Goal: Transaction & Acquisition: Subscribe to service/newsletter

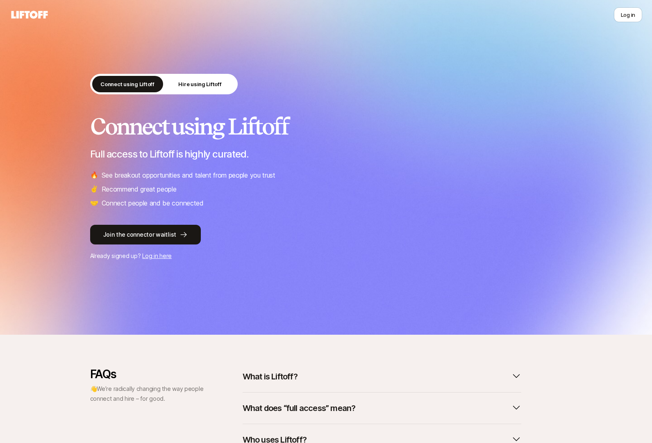
click at [231, 284] on div "Connect using Liftoff Hire using Liftoff Connect using Liftoff Full access to L…" at bounding box center [326, 167] width 652 height 334
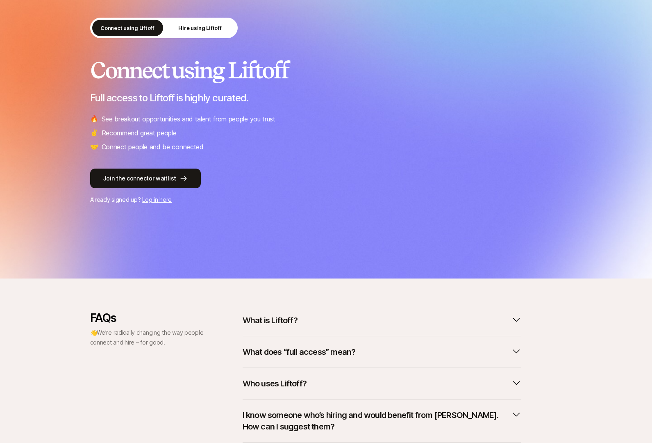
scroll to position [120, 0]
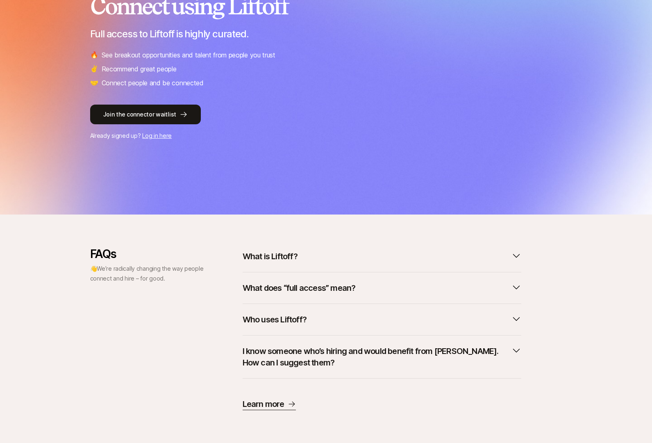
click at [324, 292] on p "What does “full access” mean?" at bounding box center [299, 287] width 113 height 11
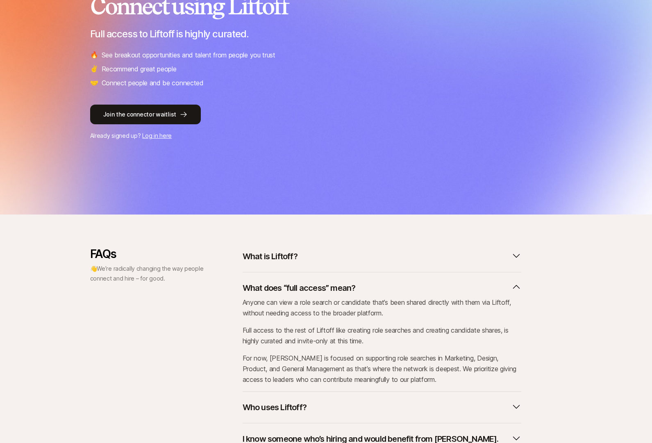
click at [324, 292] on p "What does “full access” mean?" at bounding box center [299, 287] width 113 height 11
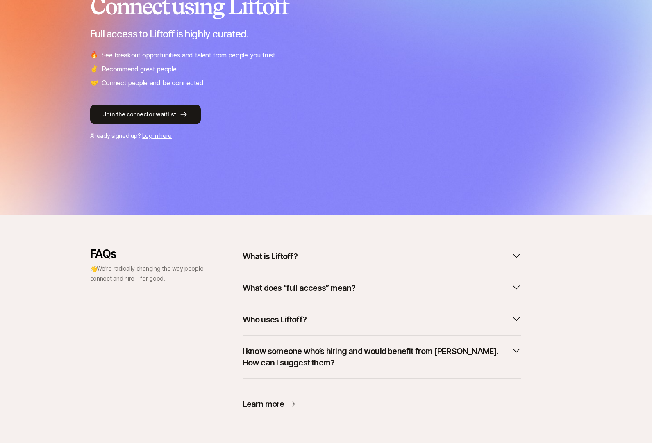
click at [281, 248] on button "What is Liftoff?" at bounding box center [382, 256] width 279 height 18
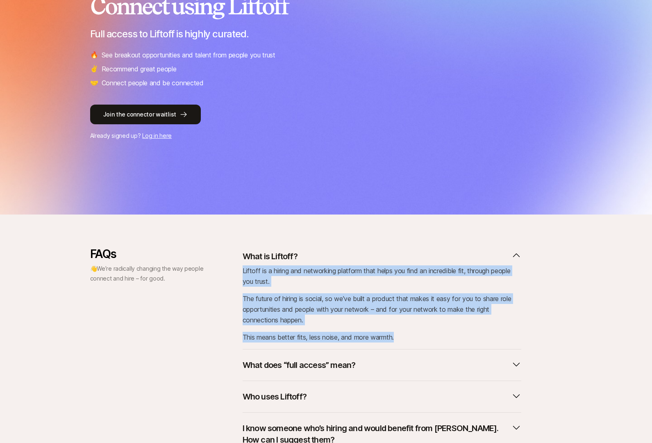
drag, startPoint x: 403, startPoint y: 339, endPoint x: 241, endPoint y: 266, distance: 177.3
click at [241, 266] on div "FAQs 👋 We’re radically changing the way people connect and hire – for good. Wha…" at bounding box center [326, 367] width 472 height 240
copy div "Liftoff is a hiring and networking platform that helps you find an incredible f…"
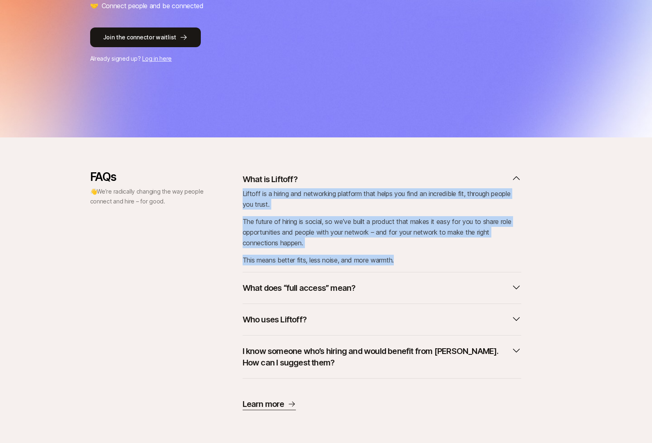
click at [323, 286] on p "What does “full access” mean?" at bounding box center [299, 287] width 113 height 11
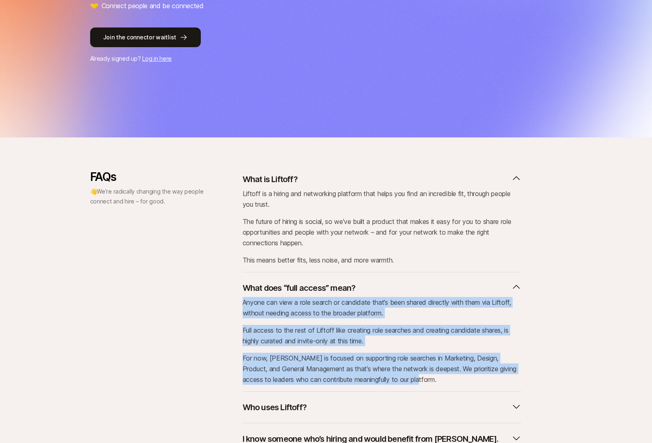
drag, startPoint x: 417, startPoint y: 380, endPoint x: 233, endPoint y: 305, distance: 198.9
click at [233, 305] on div "FAQs 👋 We’re radically changing the way people connect and hire – for good. Wha…" at bounding box center [326, 333] width 472 height 327
copy div "Anyone can view a role search or candidate that’s been shared directly with the…"
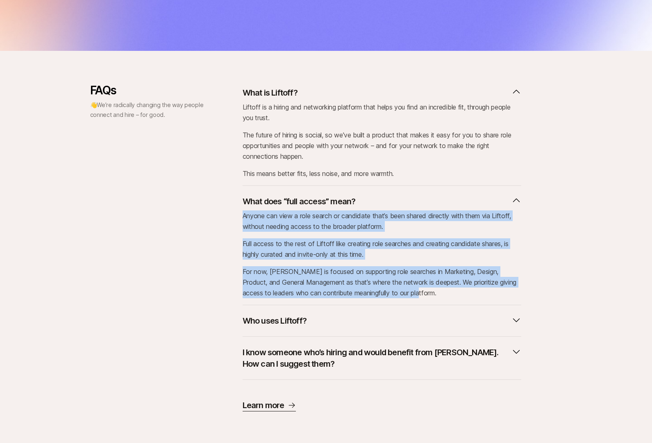
scroll to position [285, 0]
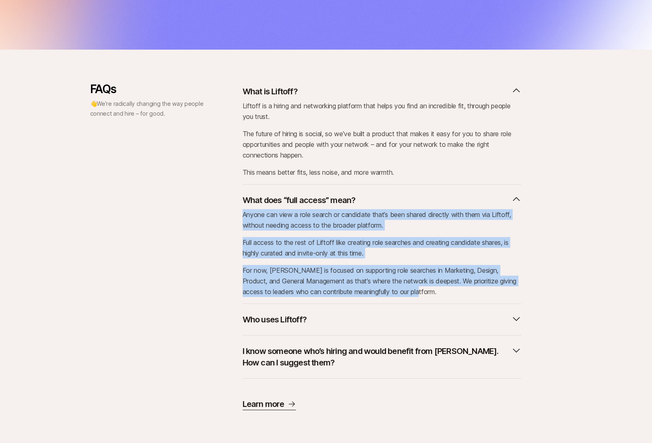
click at [320, 318] on button "Who uses Liftoff?" at bounding box center [382, 319] width 279 height 18
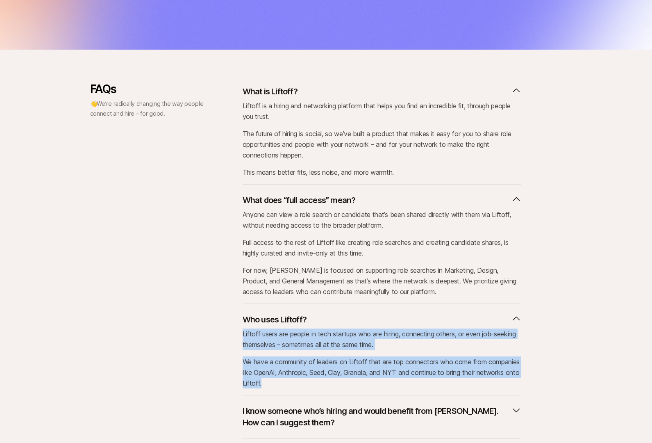
drag, startPoint x: 321, startPoint y: 384, endPoint x: 240, endPoint y: 332, distance: 96.7
click at [240, 332] on div "FAQs 👋 We’re radically changing the way people connect and hire – for good. Wha…" at bounding box center [326, 275] width 472 height 387
copy div "Liftoff users are people in tech startups who are hiring, connecting others, or…"
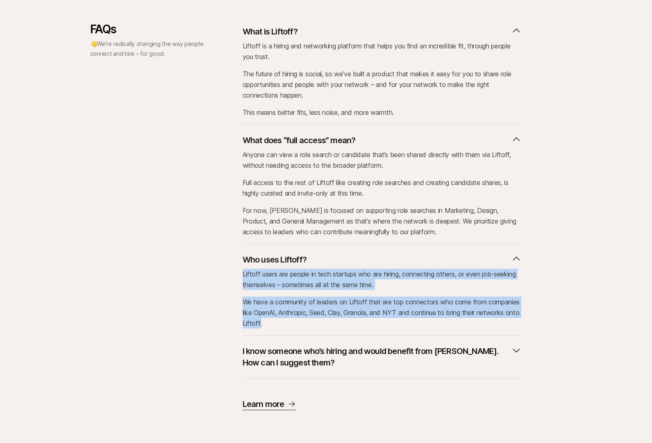
click at [359, 346] on p "I know someone who’s hiring and would benefit from Liftoff. How can I suggest t…" at bounding box center [376, 356] width 266 height 23
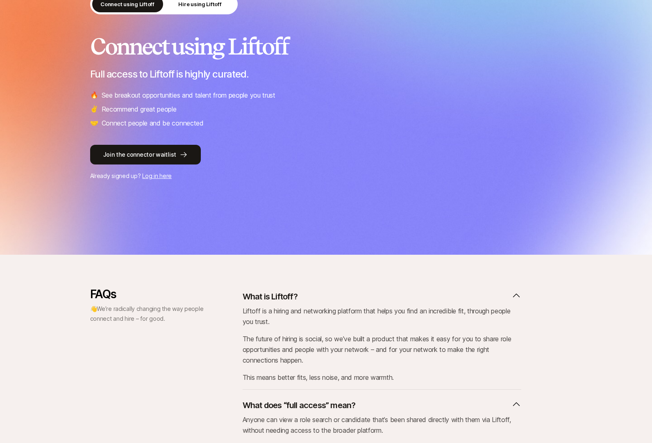
scroll to position [0, 0]
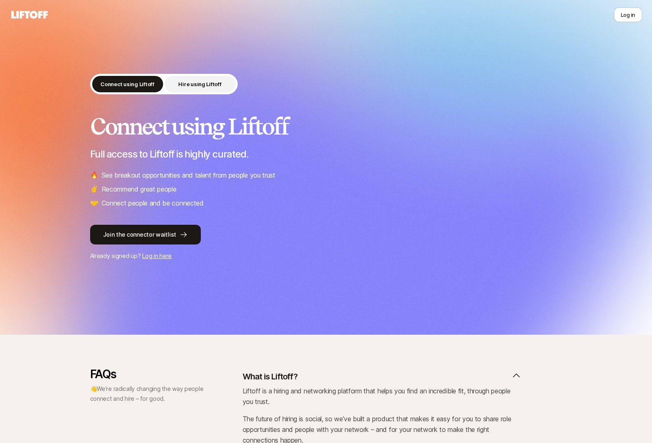
click at [206, 81] on p "Hire using Liftoff" at bounding box center [199, 84] width 43 height 8
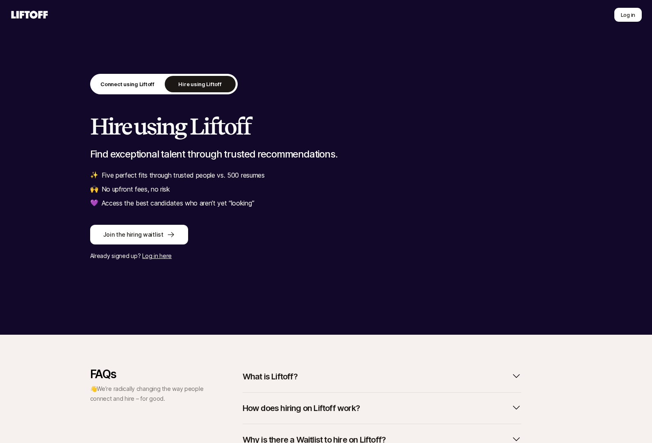
scroll to position [77, 0]
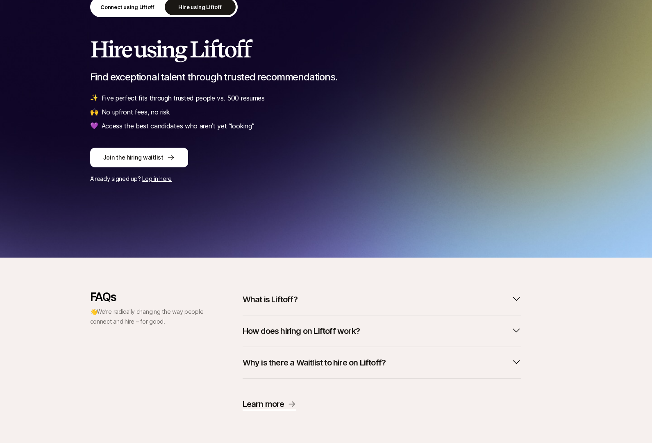
click at [297, 332] on p "How does hiring on Liftoff work?" at bounding box center [301, 330] width 117 height 11
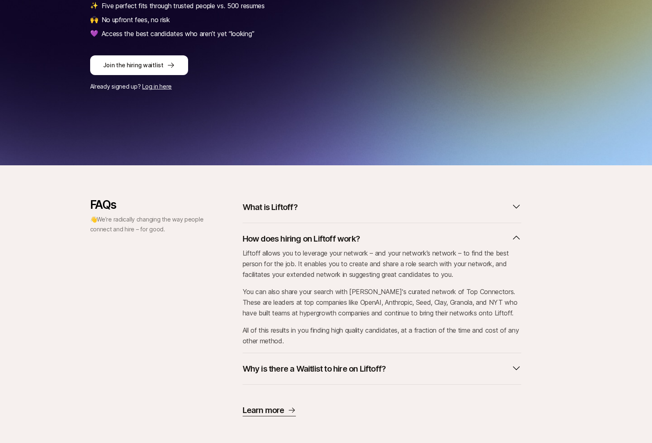
scroll to position [175, 0]
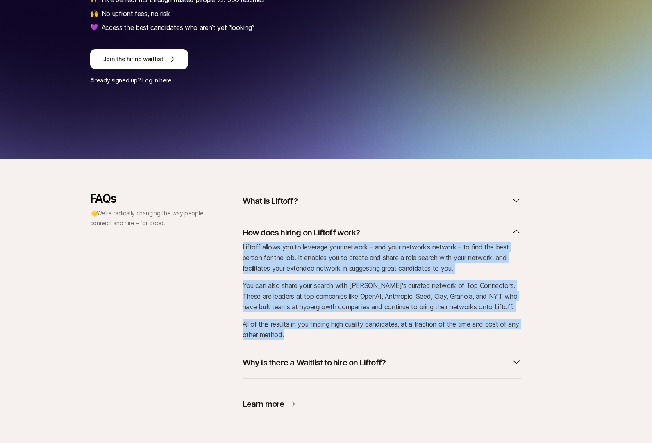
drag, startPoint x: 304, startPoint y: 335, endPoint x: 239, endPoint y: 241, distance: 113.7
click at [239, 241] on div "FAQs 👋 We’re radically changing the way people connect and hire – for good. Wha…" at bounding box center [326, 301] width 472 height 218
copy div "Liftoff allows you to leverage your network – and your network’s network – to f…"
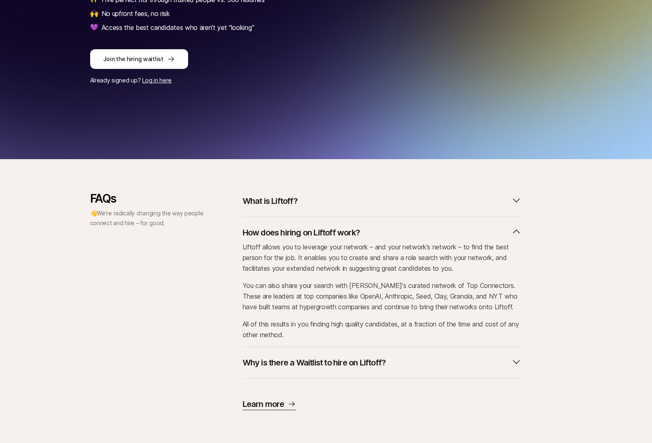
click at [356, 377] on div "Why is there a Waitlist to hire on Liftoff?" at bounding box center [382, 363] width 279 height 32
click at [352, 368] on button "Why is there a Waitlist to hire on Liftoff?" at bounding box center [382, 362] width 279 height 18
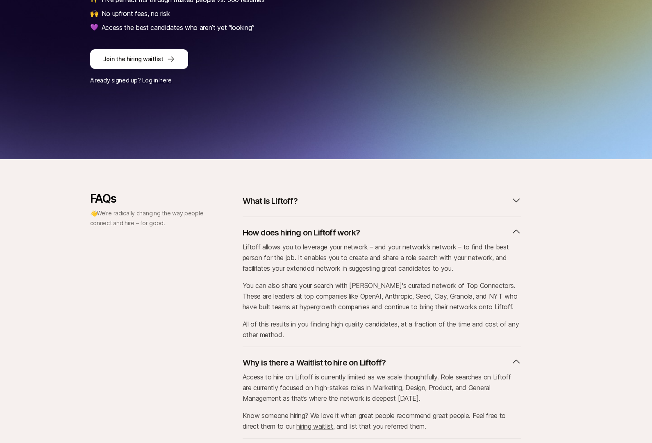
scroll to position [235, 0]
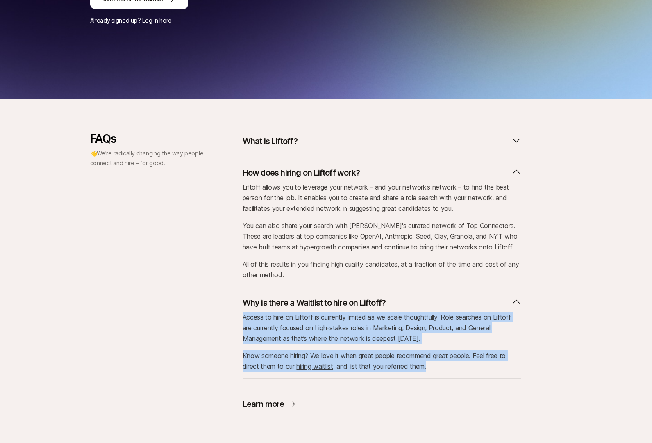
drag, startPoint x: 439, startPoint y: 364, endPoint x: 232, endPoint y: 318, distance: 212.1
click at [232, 318] on div "FAQs 👋 We’re radically changing the way people connect and hire – for good. Wha…" at bounding box center [326, 271] width 472 height 278
copy div "Access to hire on Liftoff is currently limited as we scale thoughtfully. Role s…"
click at [311, 169] on p "How does hiring on Liftoff work?" at bounding box center [301, 172] width 117 height 11
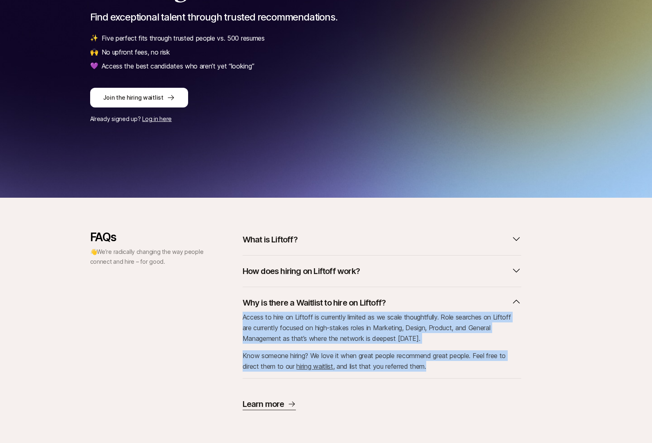
click at [269, 296] on button "Why is there a Waitlist to hire on Liftoff?" at bounding box center [382, 302] width 279 height 18
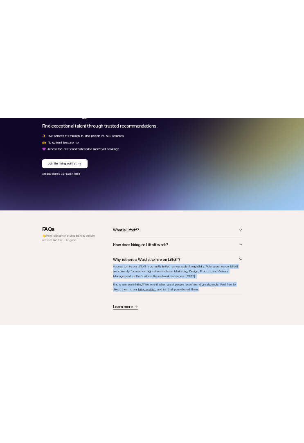
scroll to position [77, 0]
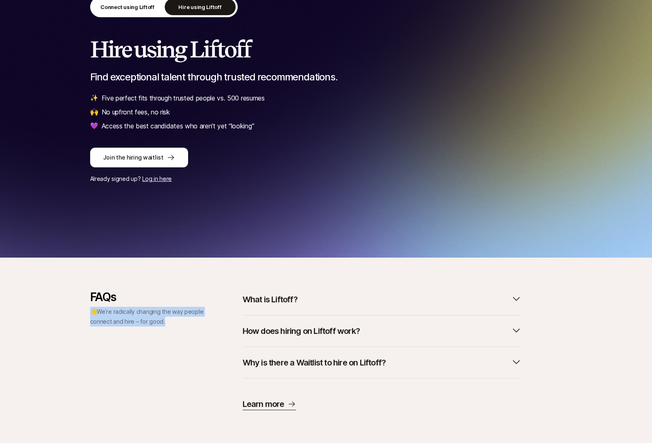
drag, startPoint x: 167, startPoint y: 323, endPoint x: 73, endPoint y: 314, distance: 94.2
click at [73, 314] on div "FAQs 👋 We’re radically changing the way people connect and hire – for good. Wha…" at bounding box center [326, 350] width 652 height 120
copy p "👋 We’re radically changing the way people connect and hire – for good."
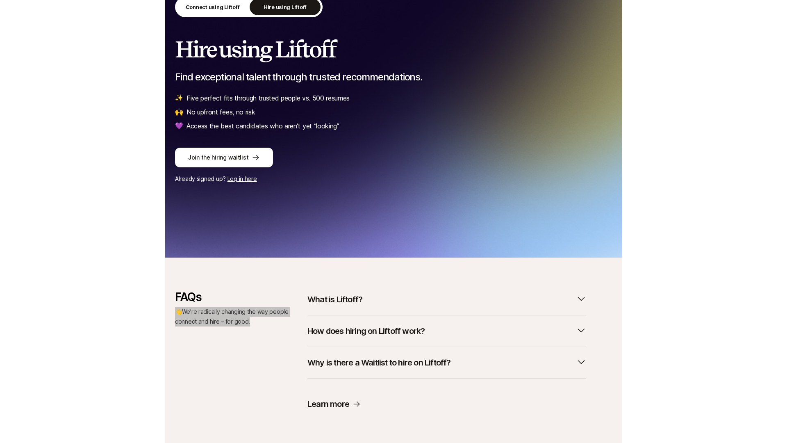
scroll to position [0, 0]
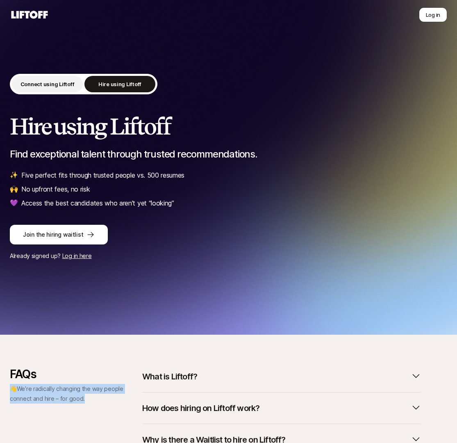
click at [61, 84] on p "Connect using Liftoff" at bounding box center [47, 84] width 54 height 8
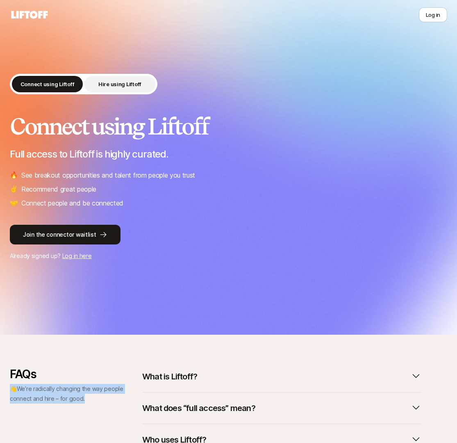
click at [114, 83] on p "Hire using Liftoff" at bounding box center [119, 84] width 43 height 8
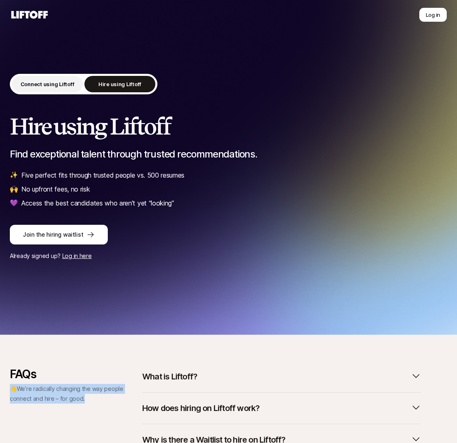
click at [61, 89] on button "Connect using Liftoff" at bounding box center [47, 84] width 71 height 16
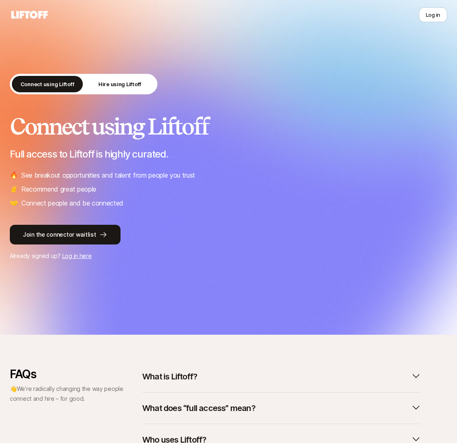
click at [356, 163] on div "Connect using Liftoff Full access to Liftoff is highly curated. 🔥 See breakout …" at bounding box center [228, 161] width 437 height 94
click at [456, 138] on div "Connect using Liftoff Hire using Liftoff Connect using Liftoff Full access to L…" at bounding box center [228, 167] width 457 height 187
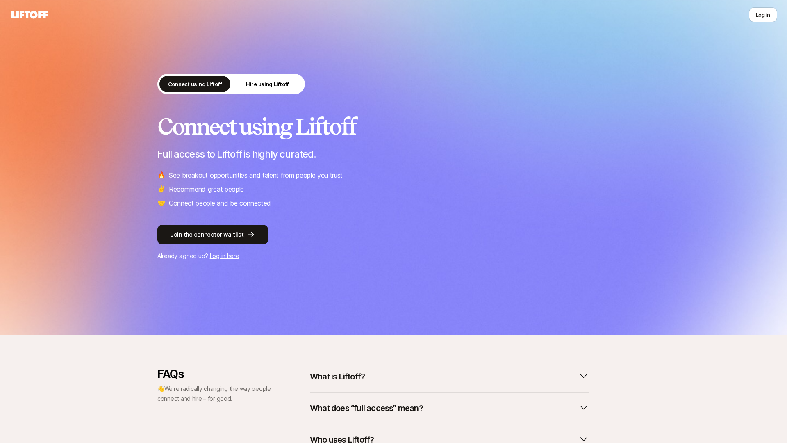
click at [627, 158] on p "Full access to Liftoff is highly curated." at bounding box center [393, 153] width 472 height 11
click at [204, 234] on button "Join the connector waitlist" at bounding box center [212, 235] width 111 height 20
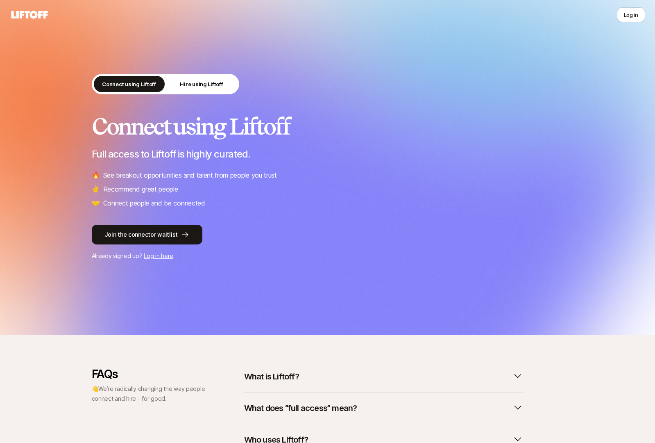
click at [457, 133] on h2 "Connect using Liftoff" at bounding box center [328, 126] width 472 height 25
click at [218, 89] on button "Hire using Liftoff" at bounding box center [201, 84] width 71 height 16
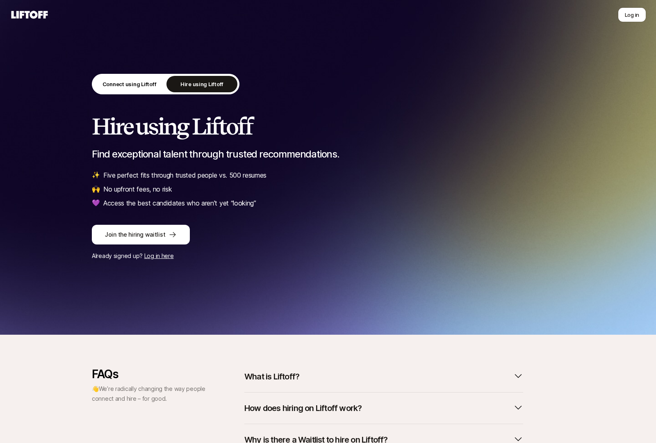
click at [240, 137] on h2 "Hire using Liftoff" at bounding box center [328, 126] width 472 height 25
click at [115, 81] on p "Connect using Liftoff" at bounding box center [129, 84] width 54 height 8
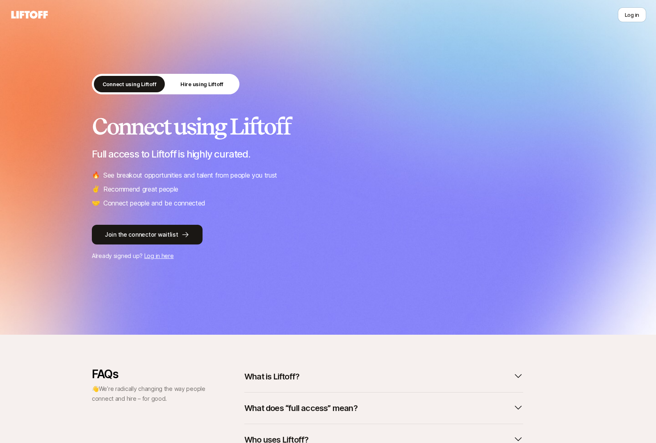
click at [430, 231] on link "Join the connector waitlist" at bounding box center [328, 235] width 472 height 20
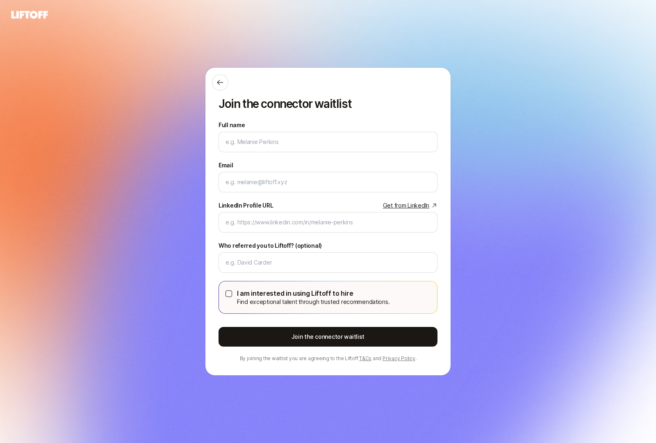
click at [173, 128] on div "Join the connector waitlist Full name We'll use as your preferred name. Change …" at bounding box center [328, 221] width 656 height 397
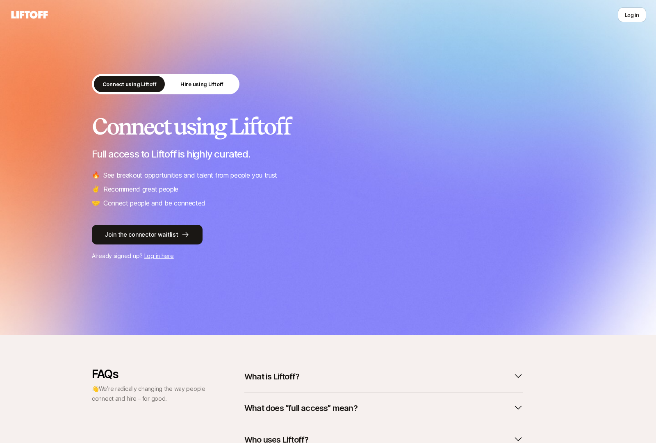
click at [346, 168] on div "Connect using Liftoff Full access to Liftoff is highly curated. 🔥 See breakout …" at bounding box center [328, 161] width 472 height 94
click at [0, 210] on html "Log in Log in Connect using Liftoff Hire using Liftoff Connect using Liftoff Fu…" at bounding box center [328, 221] width 656 height 443
